Goal: Task Accomplishment & Management: Use online tool/utility

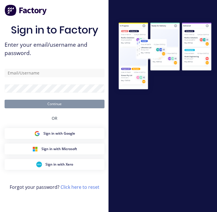
scroll to position [9, 0]
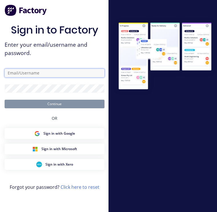
click at [53, 75] on input "text" at bounding box center [55, 73] width 100 height 9
type input "[EMAIL_ADDRESS][DOMAIN_NAME]"
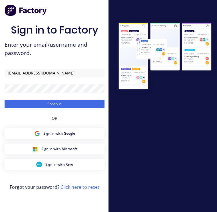
click at [55, 108] on button "Continue" at bounding box center [55, 104] width 100 height 9
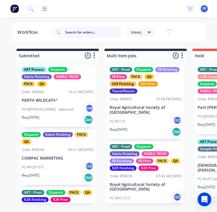
click at [74, 35] on input "text" at bounding box center [93, 32] width 57 height 11
click at [68, 35] on input "text" at bounding box center [93, 32] width 57 height 11
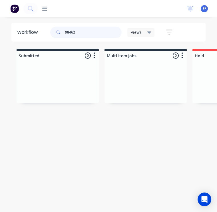
click at [80, 31] on input "98462" at bounding box center [93, 32] width 57 height 11
type input "98462"
click at [110, 84] on div at bounding box center [146, 81] width 82 height 43
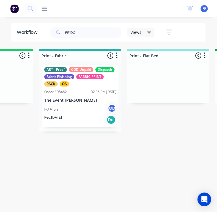
click at [80, 102] on div "ART - Proof COD Unpaid Dispatch Fabric Finishing FABRIC PRINT PACK QA Order #98…" at bounding box center [80, 96] width 77 height 62
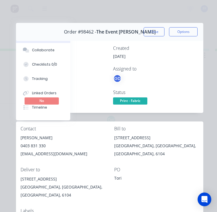
click at [152, 31] on button "Close" at bounding box center [154, 31] width 21 height 9
